Goal: Communication & Community: Ask a question

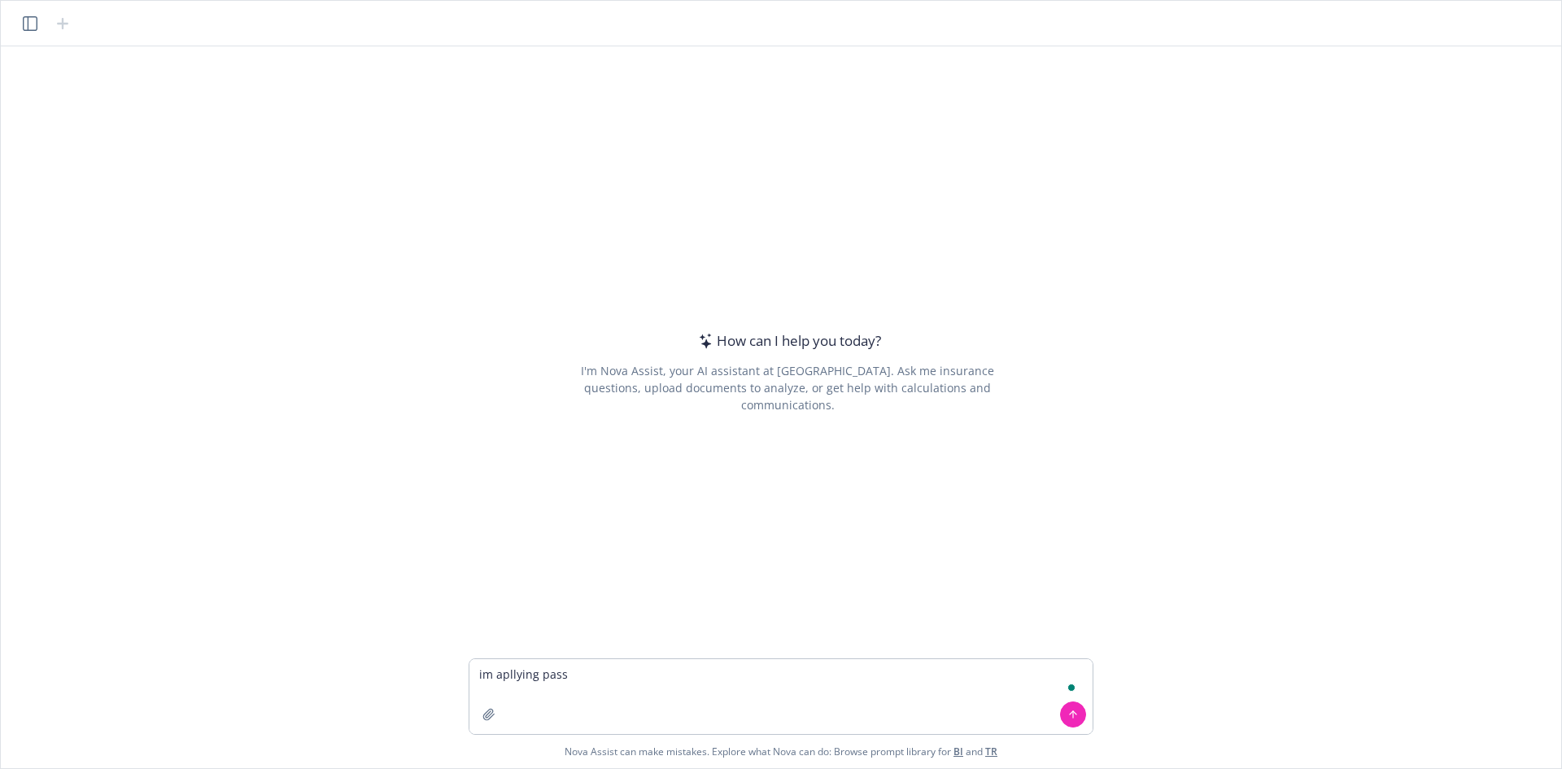
type textarea "im apllying passp"
type textarea "Im applying for passport for my minor daughter, Can one parent is allowed on th…"
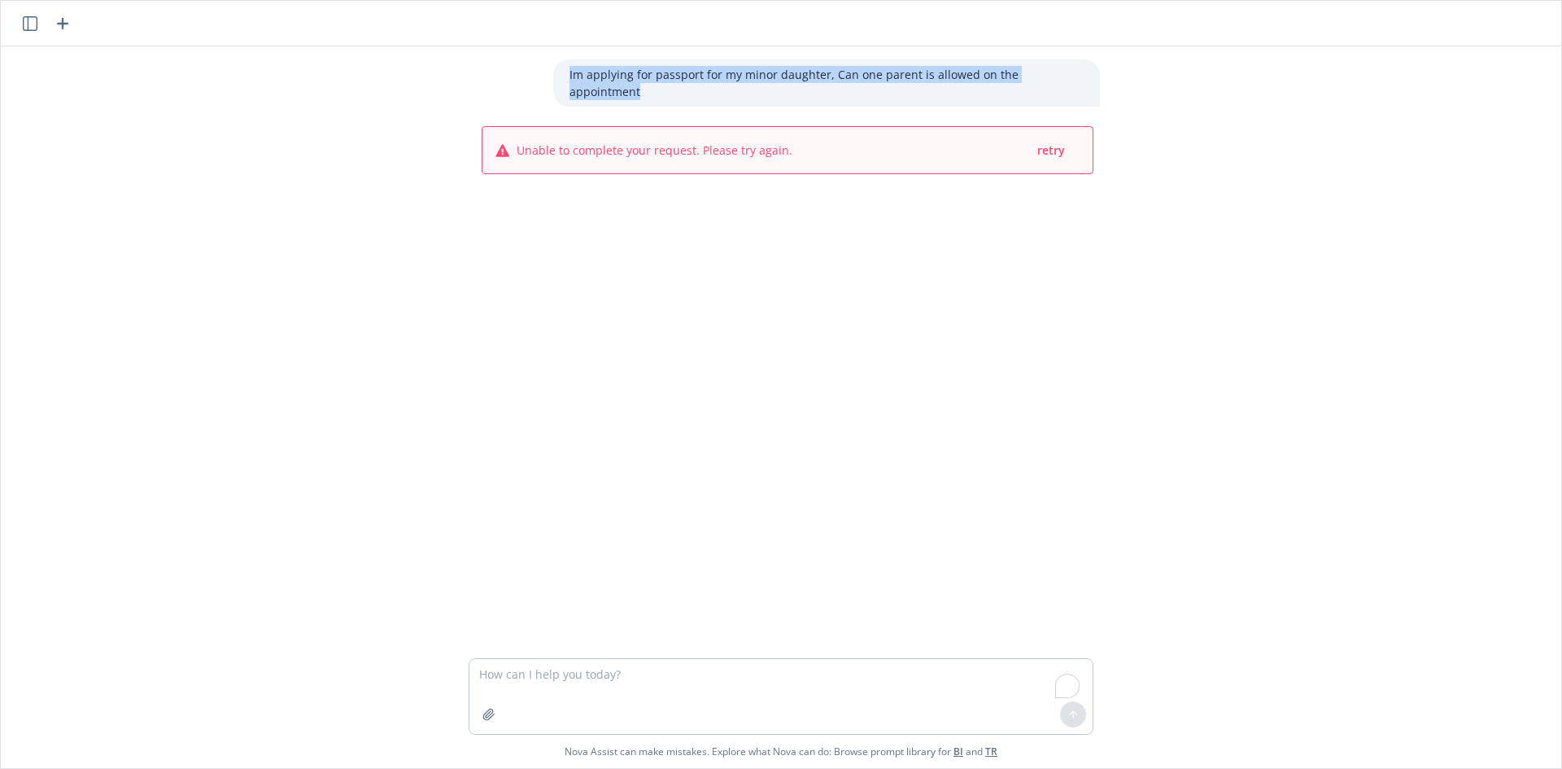
drag, startPoint x: 601, startPoint y: 80, endPoint x: 1141, endPoint y: 73, distance: 539.4
click at [1141, 73] on div "Im applying for passport for my minor daughter, Can one parent is allowed on th…" at bounding box center [780, 352] width 1547 height 612
copy p "Im applying for passport for my minor daughter, Can one parent is allowed on th…"
